Goal: Transaction & Acquisition: Subscribe to service/newsletter

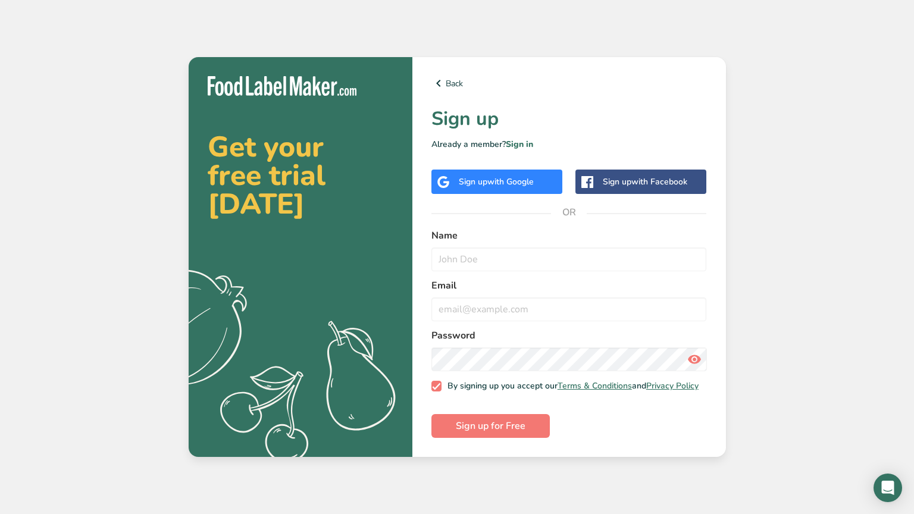
click at [490, 186] on div "Sign up with Google" at bounding box center [496, 182] width 131 height 24
